Goal: Communication & Community: Answer question/provide support

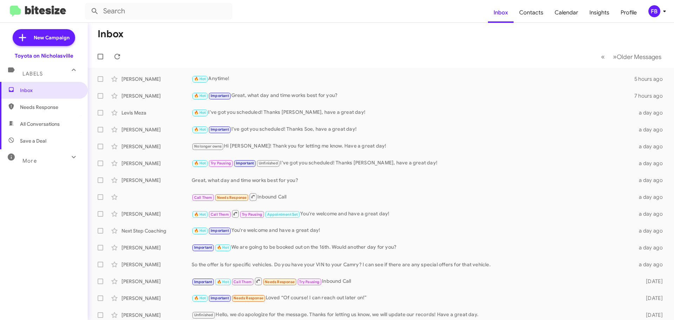
click at [72, 126] on span "All Conversations" at bounding box center [44, 124] width 88 height 17
type input "in:all-conversations"
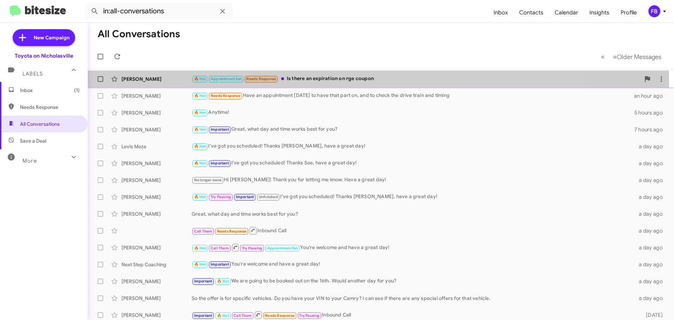
click at [315, 83] on div "🔥 Hot Appointment Set Needs Response Is there an expiration on rge coupon" at bounding box center [416, 79] width 449 height 8
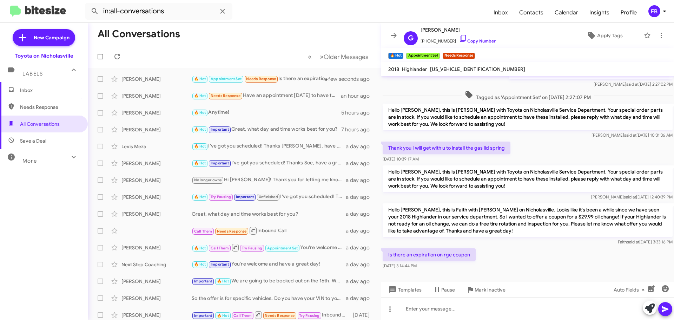
scroll to position [78, 0]
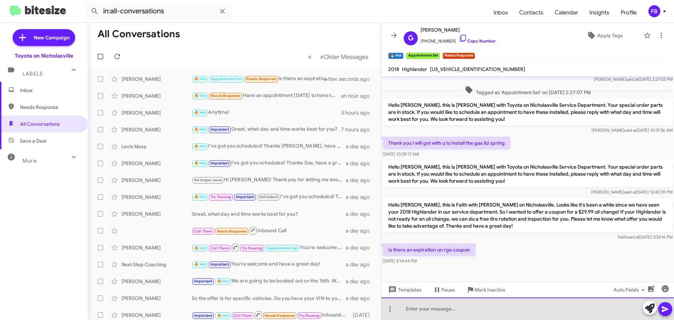
drag, startPoint x: 430, startPoint y: 310, endPoint x: 427, endPoint y: 304, distance: 6.1
click at [429, 309] on div at bounding box center [527, 309] width 293 height 22
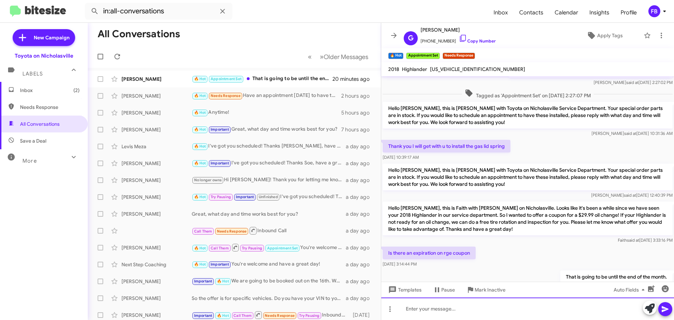
scroll to position [103, 0]
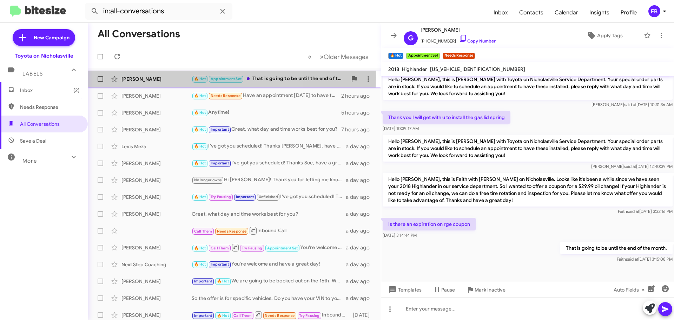
click at [161, 77] on div "[PERSON_NAME]" at bounding box center [157, 79] width 70 height 7
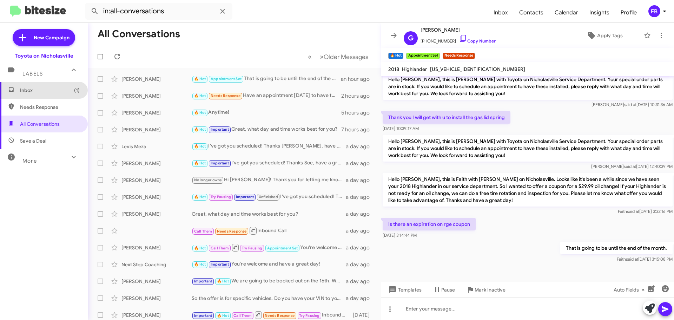
click at [47, 95] on span "Inbox (1)" at bounding box center [44, 90] width 88 height 17
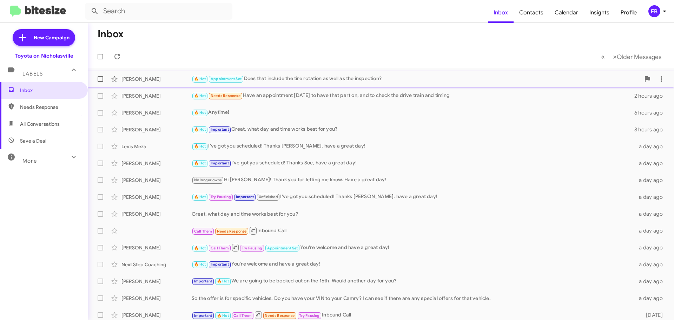
click at [320, 78] on div "🔥 Hot Appointment Set Does that include the tire rotation as well as the inspec…" at bounding box center [416, 79] width 449 height 8
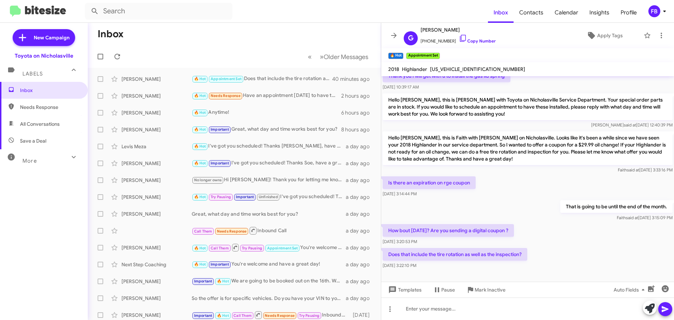
scroll to position [155, 0]
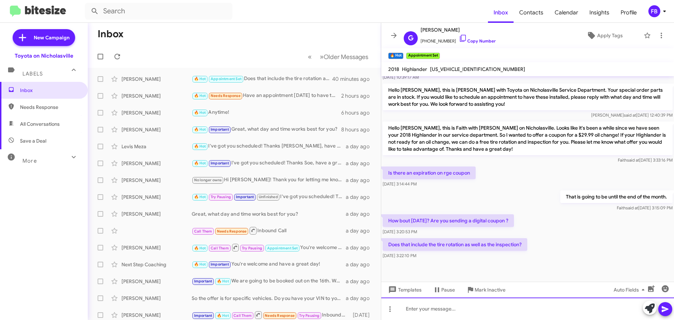
click at [410, 310] on div at bounding box center [527, 309] width 293 height 22
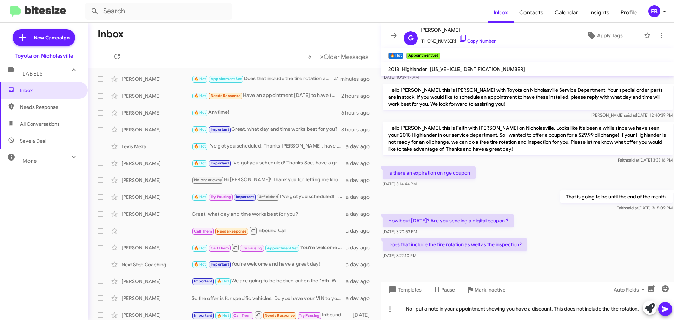
click at [667, 307] on icon at bounding box center [665, 309] width 8 height 8
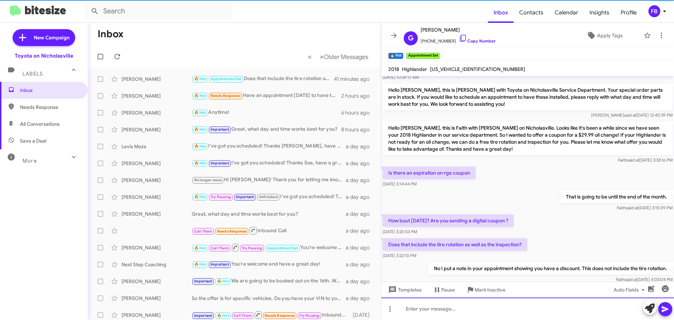
scroll to position [0, 0]
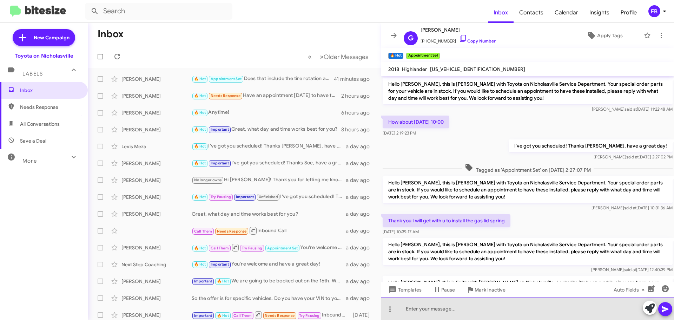
click at [420, 310] on div at bounding box center [527, 309] width 293 height 22
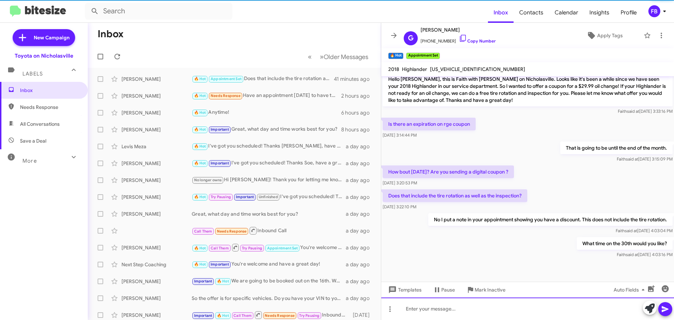
scroll to position [206, 0]
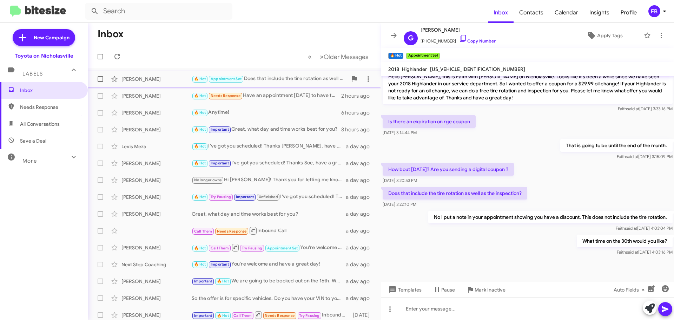
click at [158, 80] on div "[PERSON_NAME]" at bounding box center [157, 79] width 70 height 7
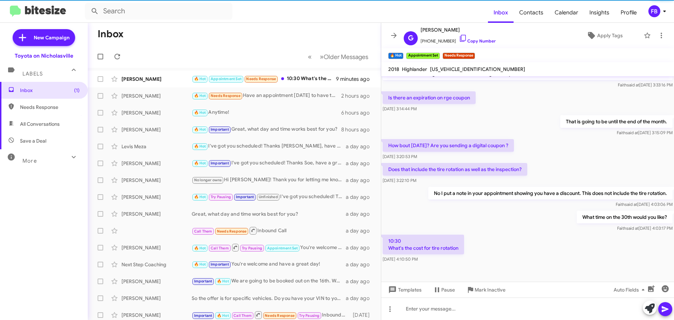
scroll to position [239, 0]
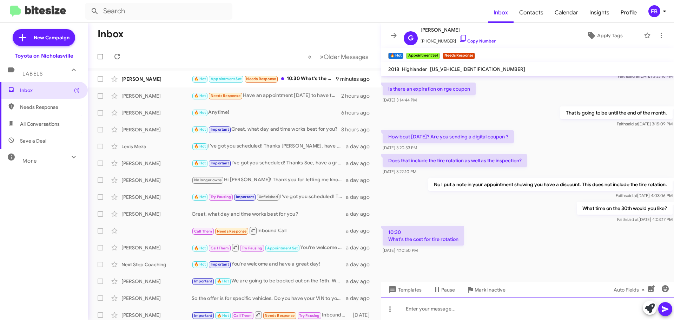
click at [427, 308] on div at bounding box center [527, 309] width 293 height 22
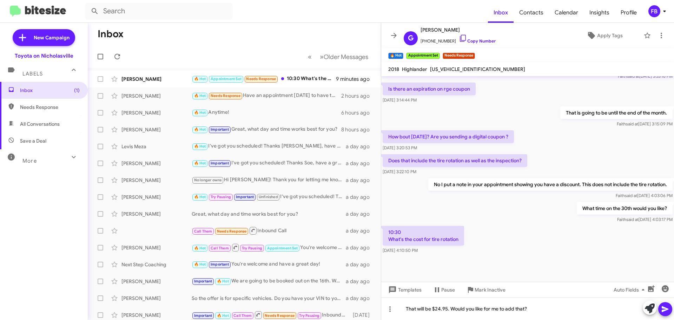
click at [666, 311] on icon at bounding box center [665, 309] width 8 height 8
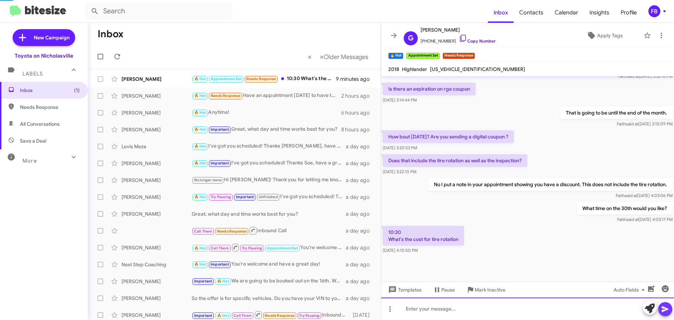
scroll to position [0, 0]
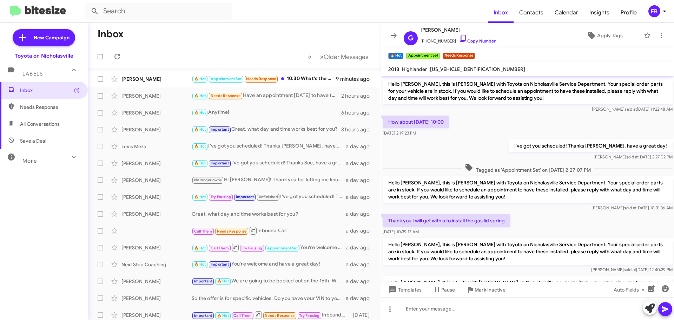
click at [474, 70] on span "[US_VEHICLE_IDENTIFICATION_NUMBER]" at bounding box center [477, 69] width 95 height 6
copy span "[US_VEHICLE_IDENTIFICATION_NUMBER]"
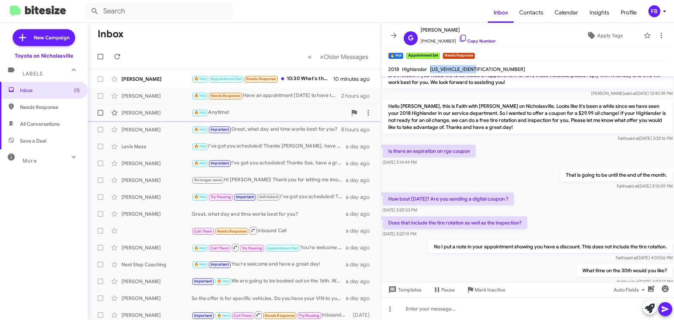
scroll to position [147, 0]
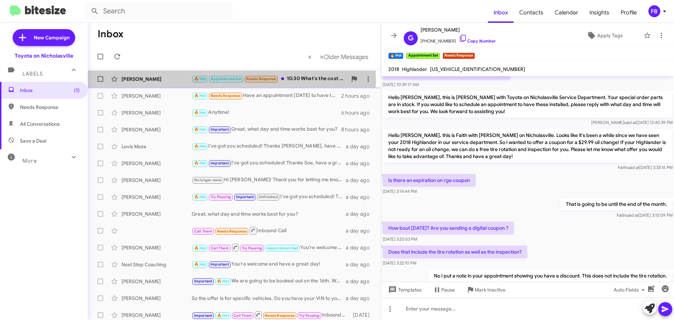
click at [168, 81] on div "[PERSON_NAME]" at bounding box center [157, 79] width 70 height 7
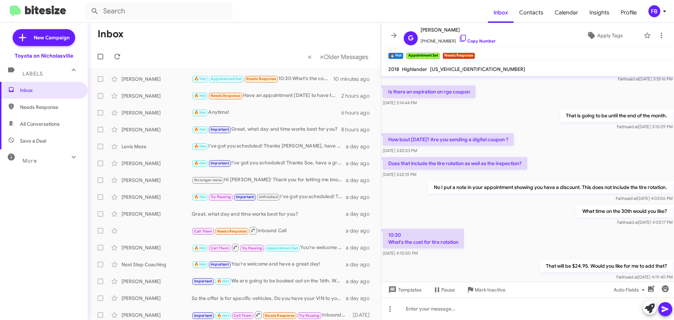
scroll to position [264, 0]
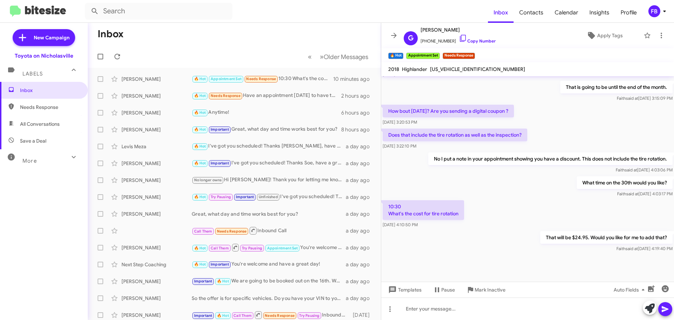
click at [47, 120] on span "All Conversations" at bounding box center [44, 124] width 88 height 17
type input "in:all-conversations"
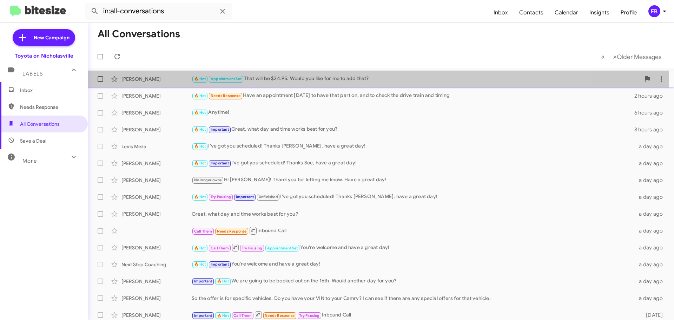
click at [363, 75] on div "🔥 Hot Appointment Set That will be $24.95. Would you like for me to add that?" at bounding box center [416, 79] width 449 height 8
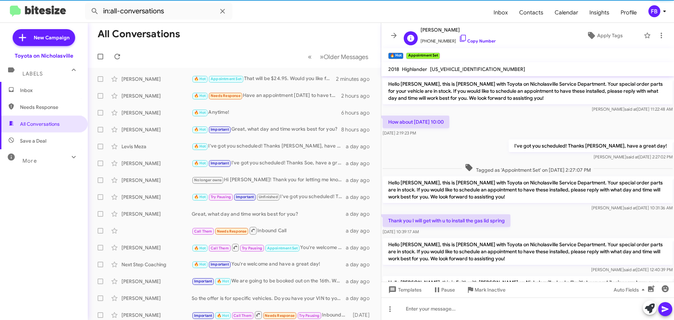
scroll to position [250, 0]
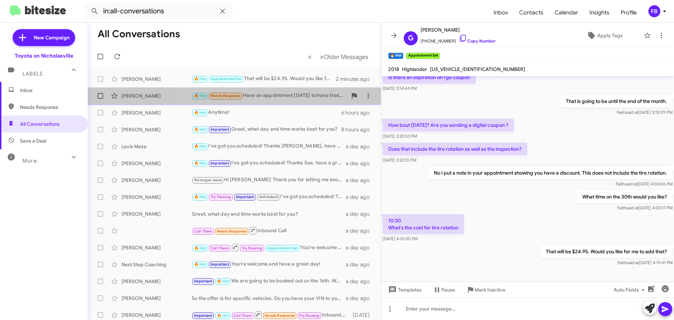
click at [269, 97] on div "🔥 Hot Needs Response Have an appointment tomorrow to have that part on, and to …" at bounding box center [270, 96] width 156 height 8
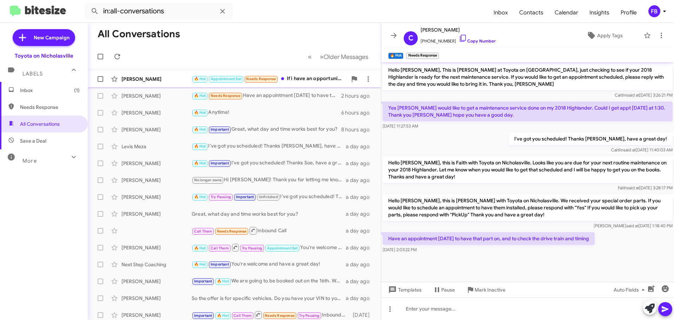
click at [148, 83] on div "Gary Dunaway 🔥 Hot Appointment Set Needs Response If i have an opportunity Fire…" at bounding box center [234, 79] width 282 height 14
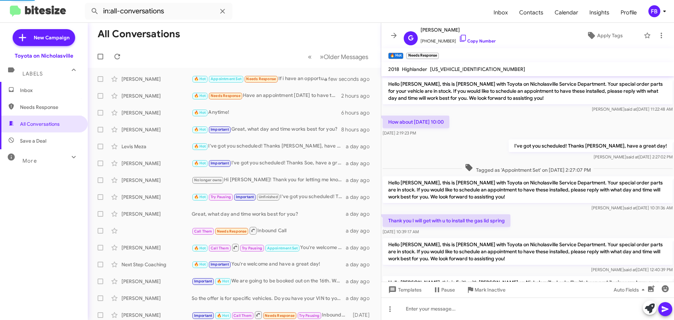
scroll to position [297, 0]
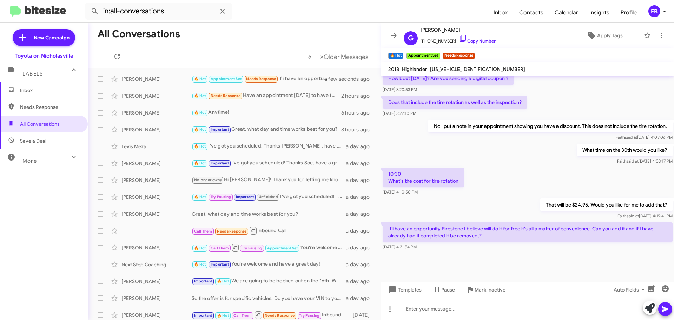
click at [447, 305] on div at bounding box center [527, 309] width 293 height 22
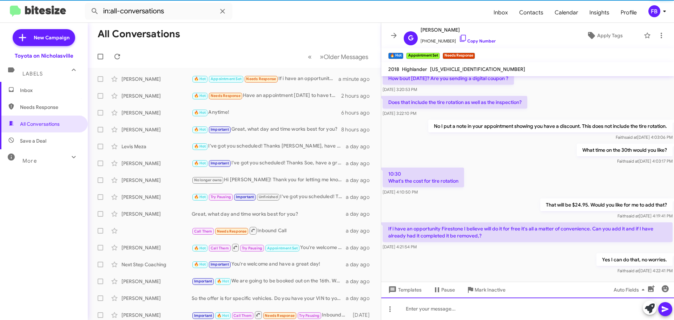
scroll to position [0, 0]
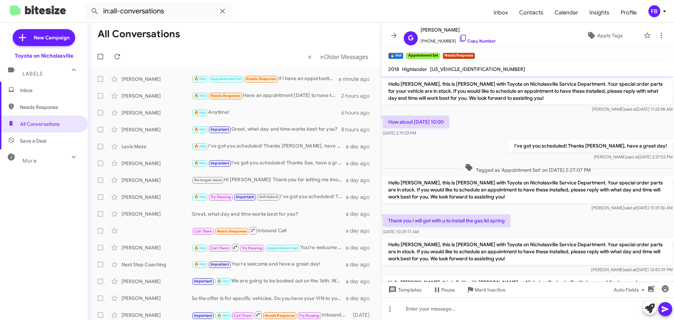
click at [467, 69] on span "[US_VEHICLE_IDENTIFICATION_NUMBER]" at bounding box center [477, 69] width 95 height 6
copy span "[US_VEHICLE_IDENTIFICATION_NUMBER]"
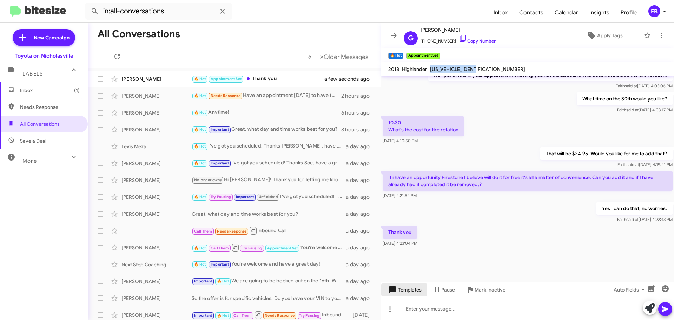
click at [416, 289] on span "Templates" at bounding box center [404, 289] width 35 height 13
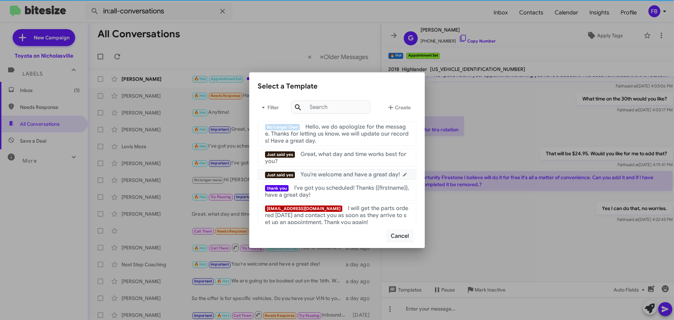
click at [359, 175] on span "You're welcome and have a great day!" at bounding box center [350, 174] width 99 height 7
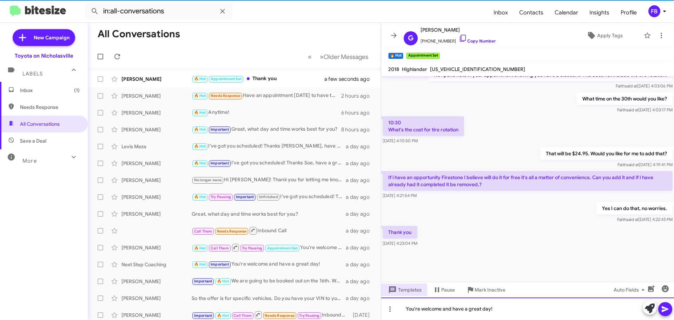
click at [673, 311] on div "You're welcome and have a great day!" at bounding box center [527, 309] width 293 height 22
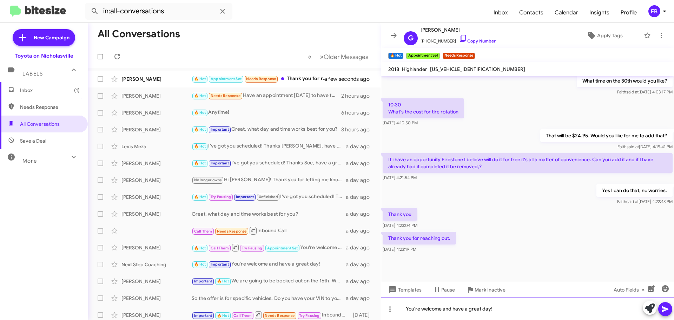
scroll to position [374, 0]
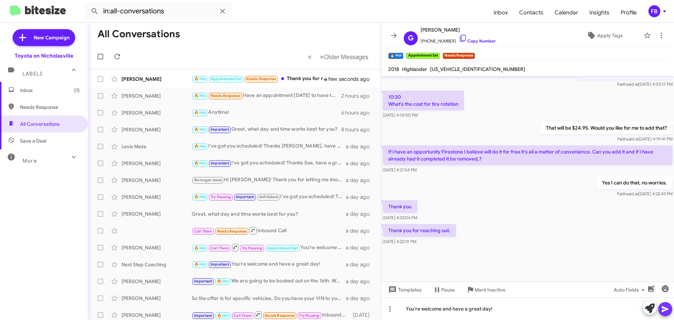
click at [661, 308] on button at bounding box center [666, 309] width 14 height 14
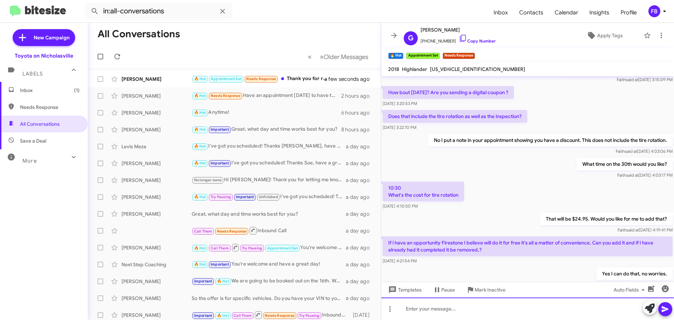
scroll to position [399, 0]
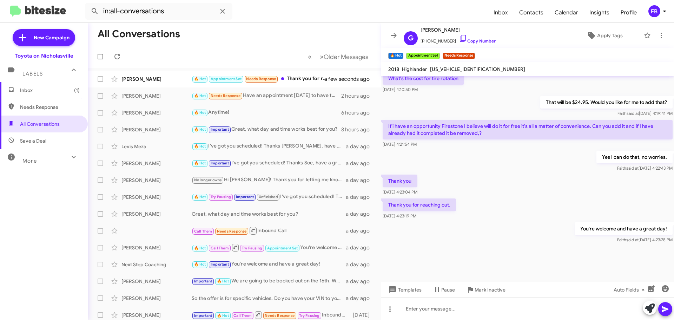
click at [32, 91] on span "Inbox (1)" at bounding box center [50, 90] width 60 height 7
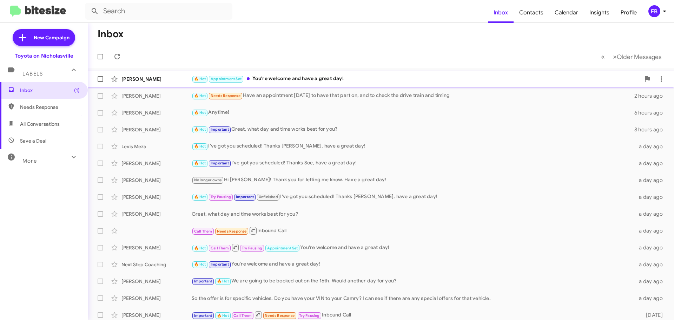
drag, startPoint x: 331, startPoint y: 75, endPoint x: 330, endPoint y: 71, distance: 4.0
click at [331, 73] on div "Gary Dunaway 🔥 Hot Appointment Set You're welcome and have a great day! a few s…" at bounding box center [380, 79] width 575 height 14
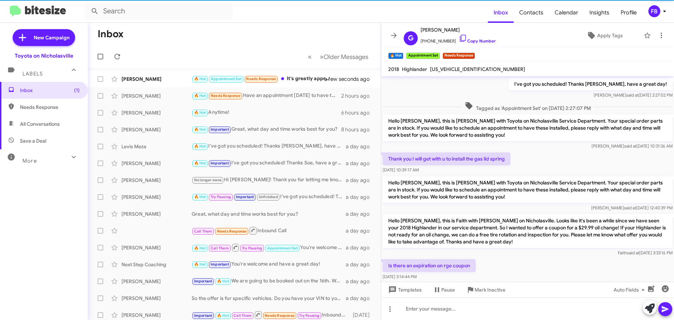
scroll to position [360, 0]
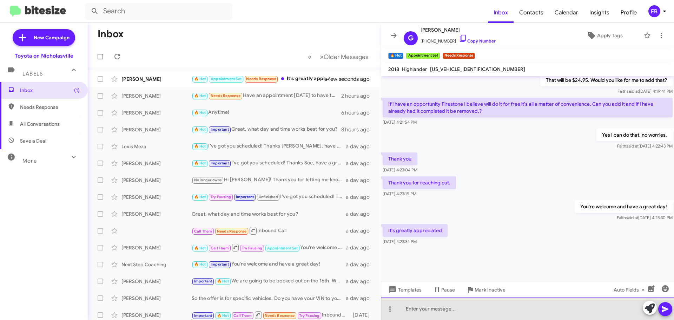
click at [438, 311] on div at bounding box center [527, 309] width 293 height 22
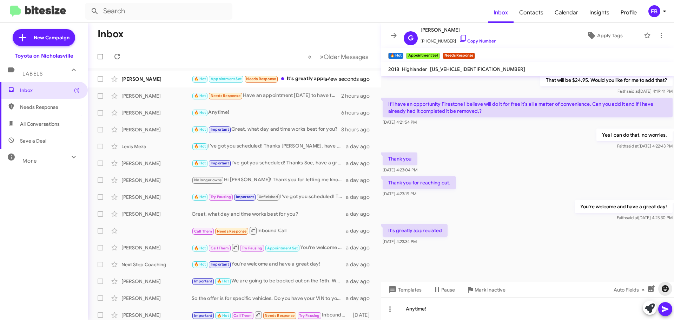
click at [661, 287] on icon "button" at bounding box center [665, 289] width 8 height 8
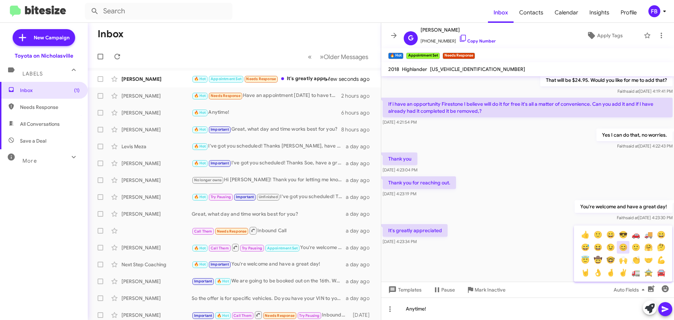
click at [623, 247] on button "😊" at bounding box center [623, 247] width 13 height 13
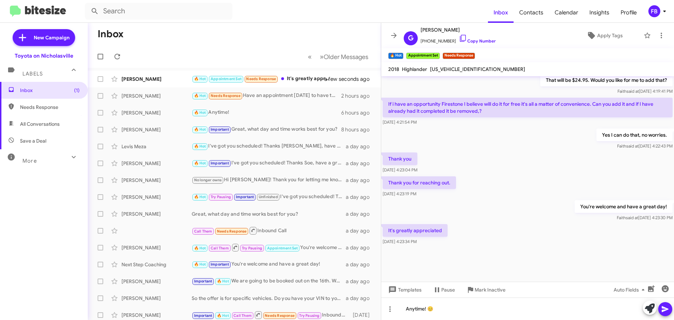
click at [669, 313] on icon at bounding box center [665, 309] width 8 height 8
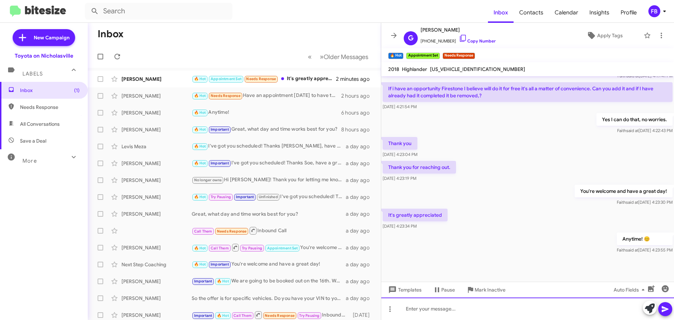
scroll to position [476, 0]
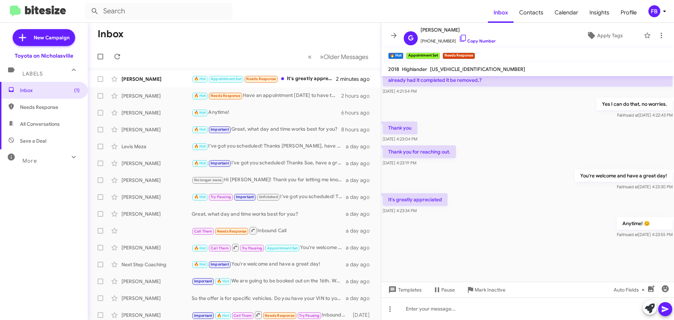
click at [48, 122] on span "All Conversations" at bounding box center [40, 123] width 40 height 7
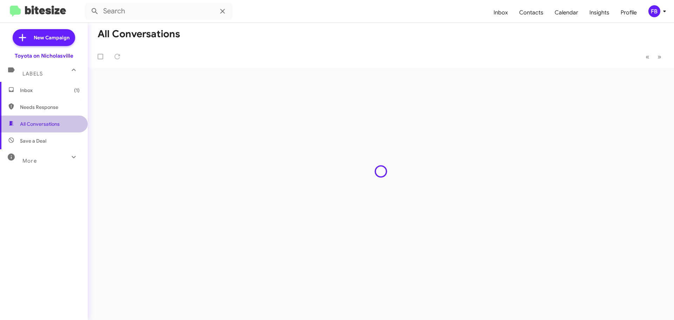
type input "in:all-conversations"
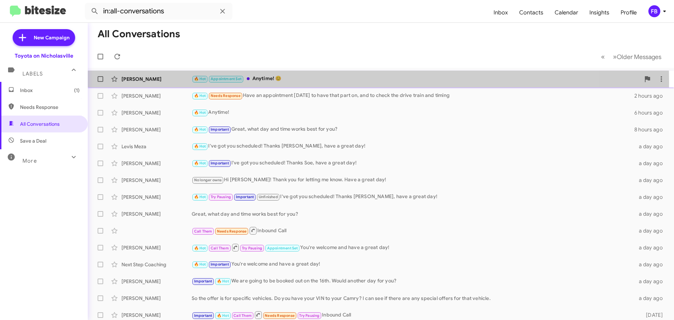
click at [278, 83] on div "🔥 Hot Appointment Set Anytime! 😊" at bounding box center [416, 79] width 449 height 8
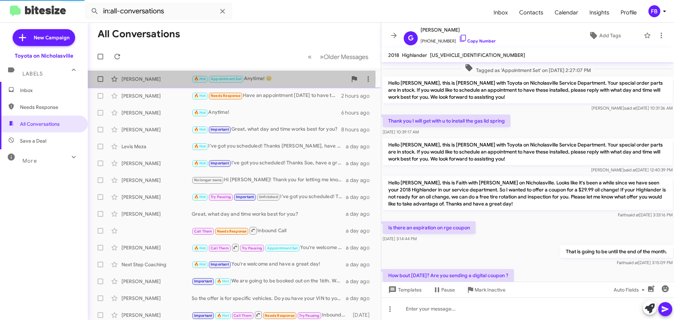
scroll to position [332, 0]
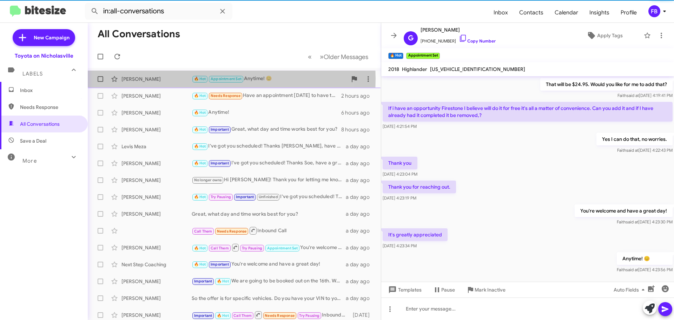
click at [142, 79] on div "[PERSON_NAME]" at bounding box center [157, 79] width 70 height 7
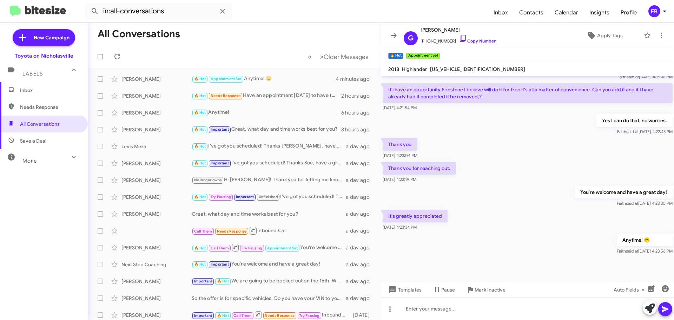
scroll to position [360, 0]
